Goal: Task Accomplishment & Management: Complete application form

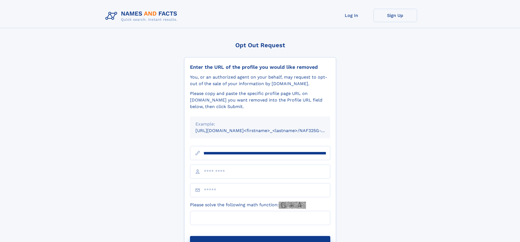
scroll to position [0, 62]
type input "**********"
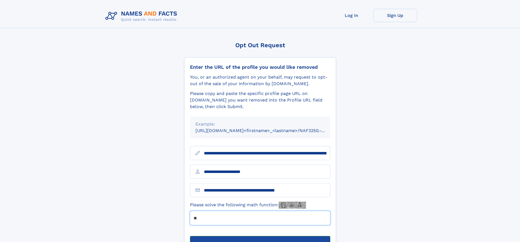
type input "**"
click at [260, 236] on button "Submit Opt Out Request" at bounding box center [260, 244] width 140 height 17
